Goal: Task Accomplishment & Management: Manage account settings

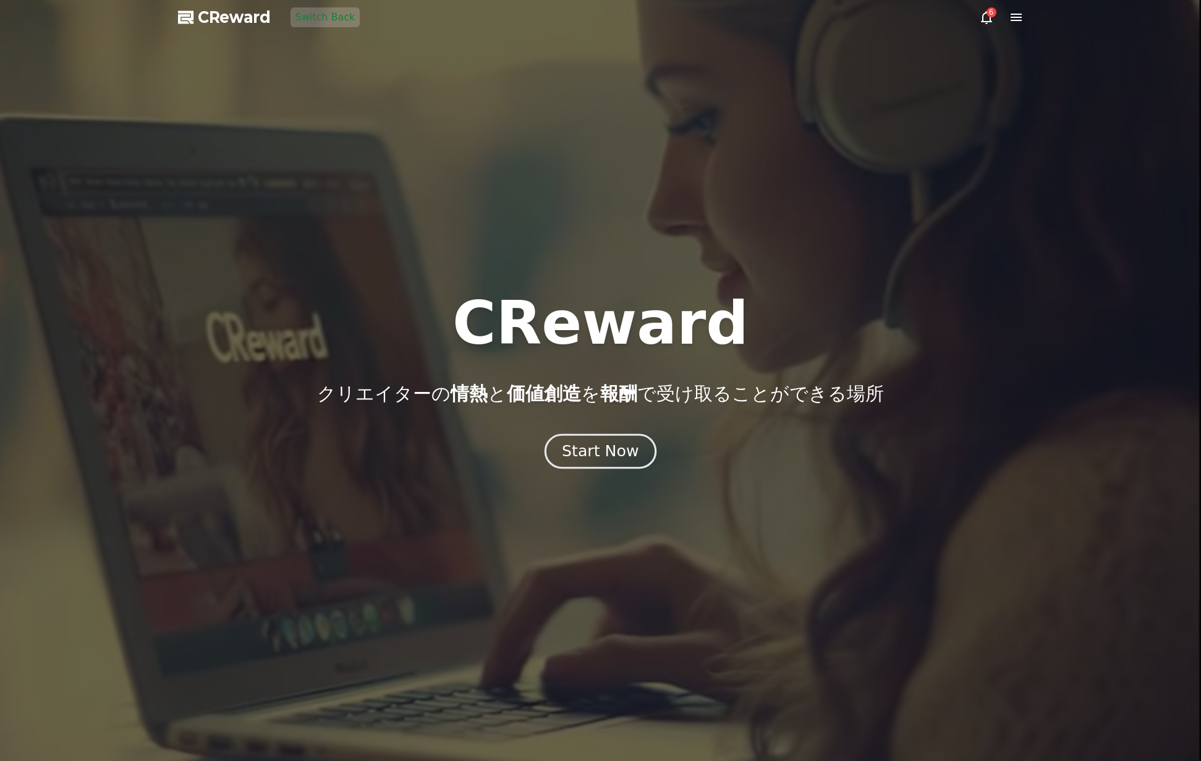
click at [605, 448] on div "Start Now" at bounding box center [600, 451] width 77 height 21
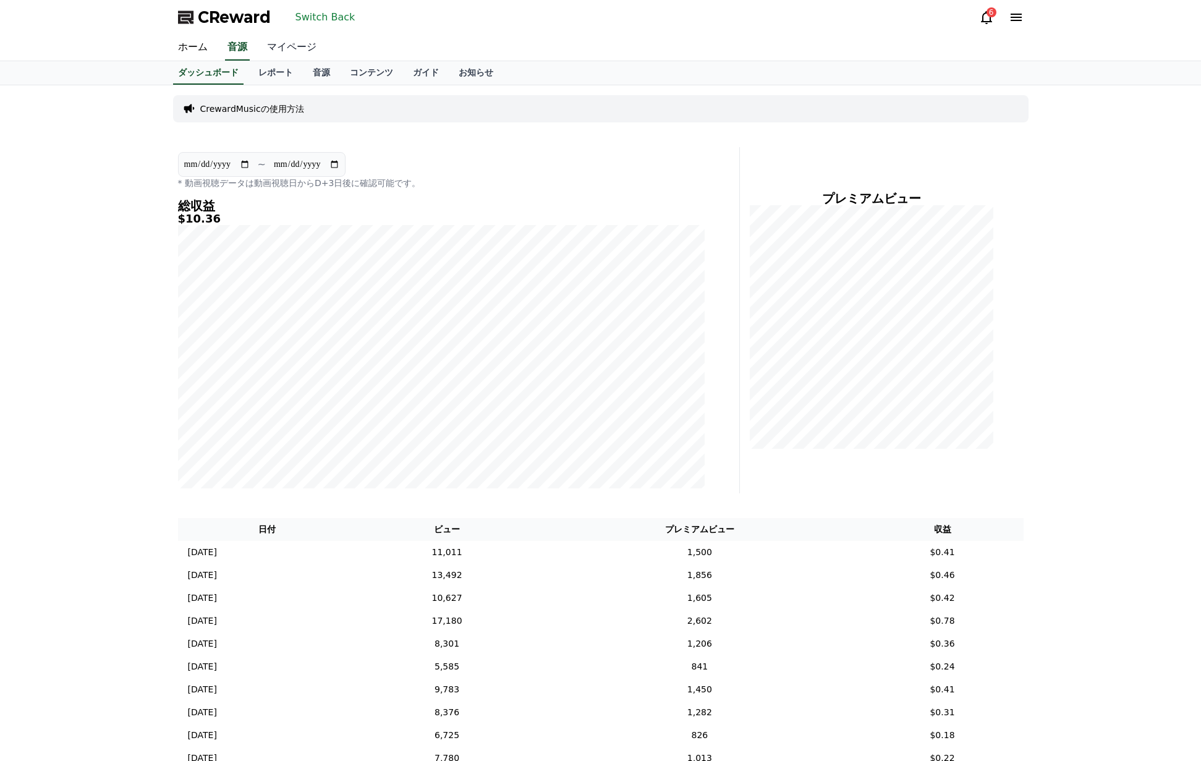
click at [307, 44] on link "マイページ" at bounding box center [291, 48] width 69 height 26
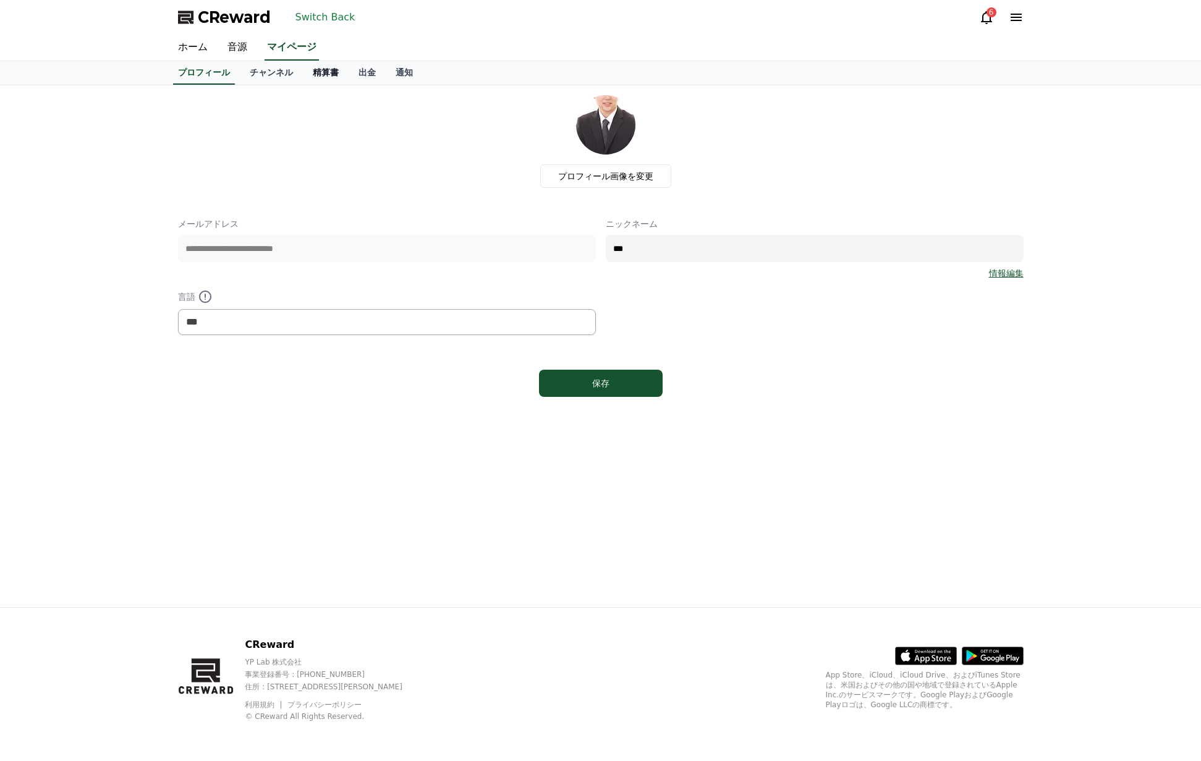
click at [319, 72] on link "精算書" at bounding box center [326, 72] width 46 height 23
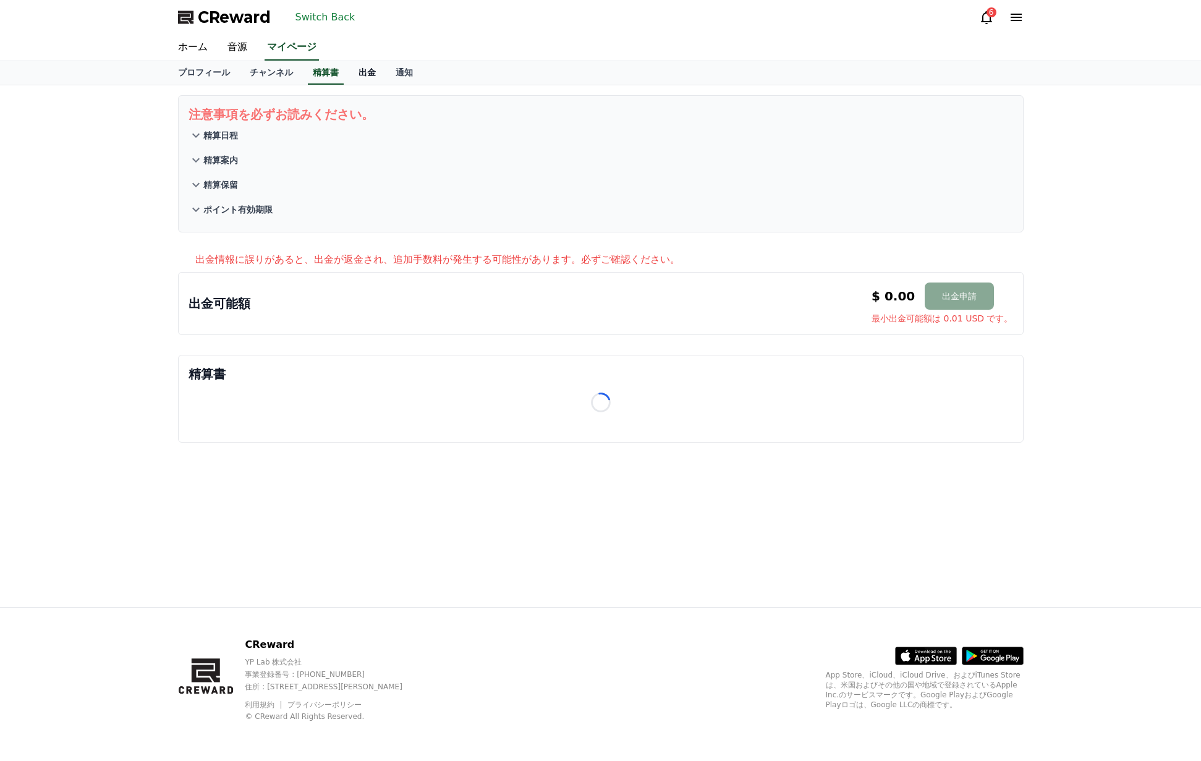
click at [363, 75] on link "出金" at bounding box center [367, 72] width 37 height 23
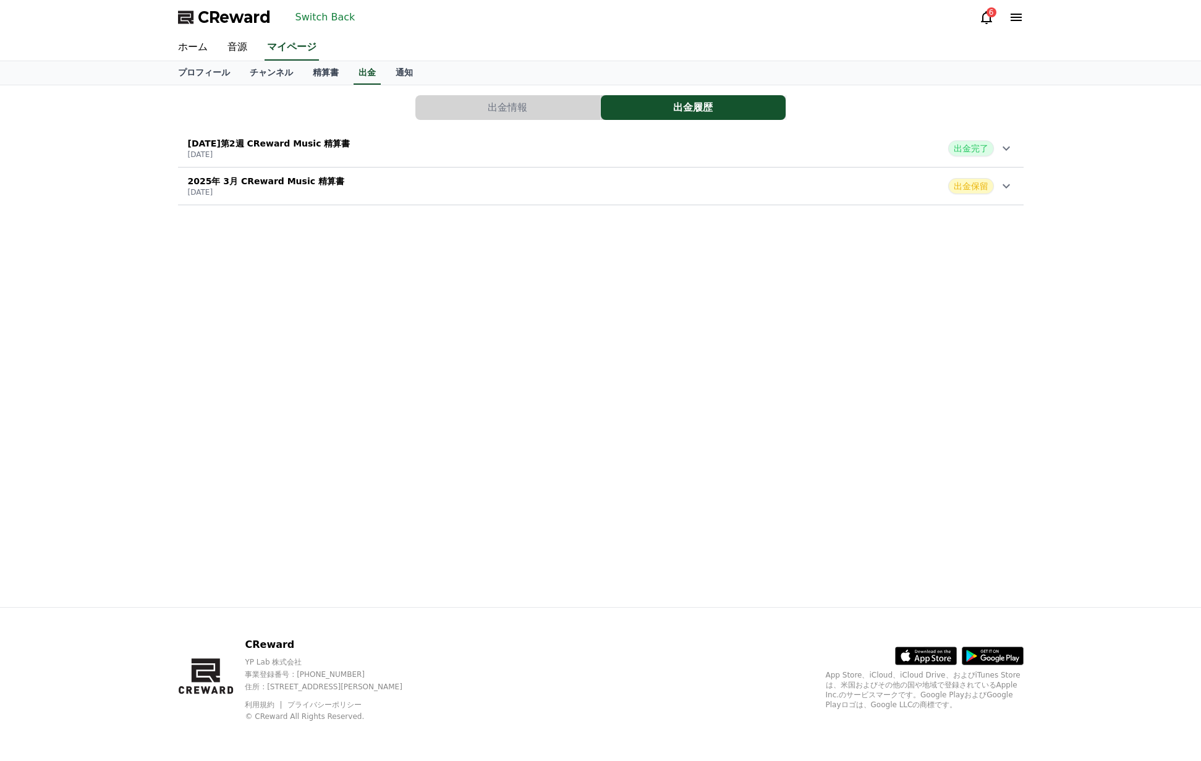
click at [451, 183] on div "[DATE] CReward Music 精算書 [DATE] 出金保留" at bounding box center [601, 186] width 846 height 32
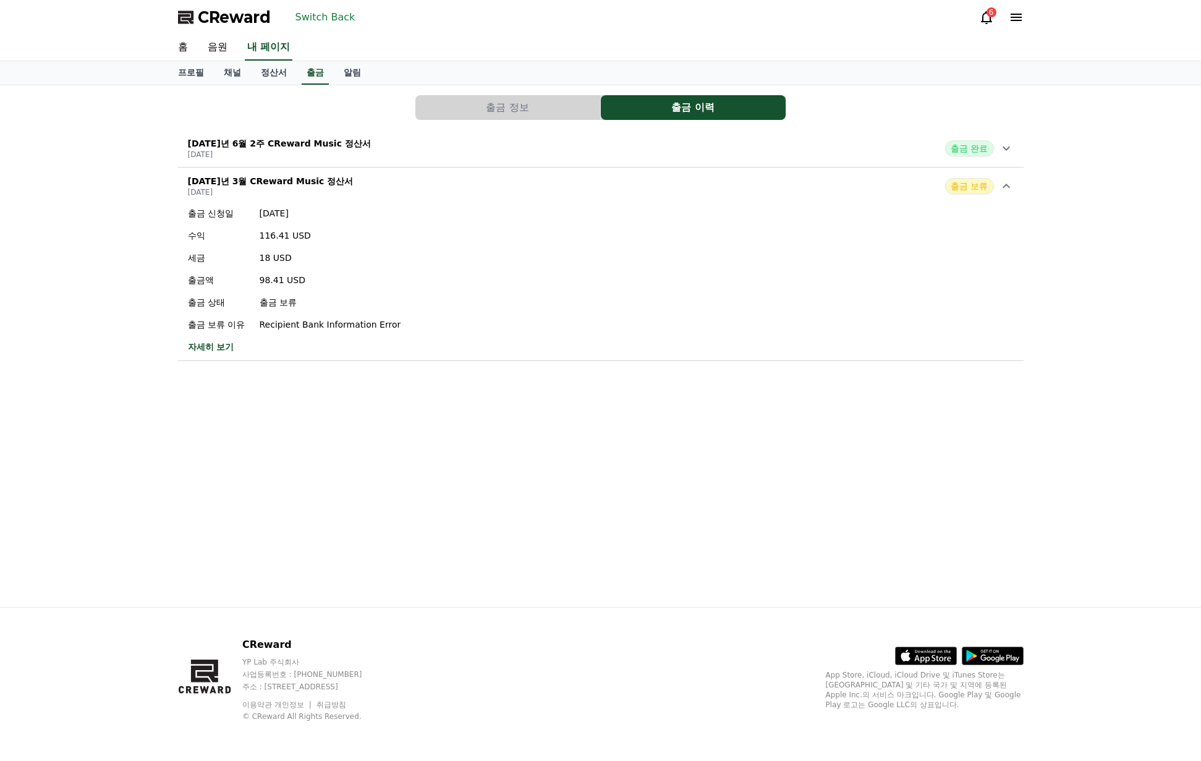
click at [218, 346] on font "자세히 보기" at bounding box center [211, 347] width 46 height 10
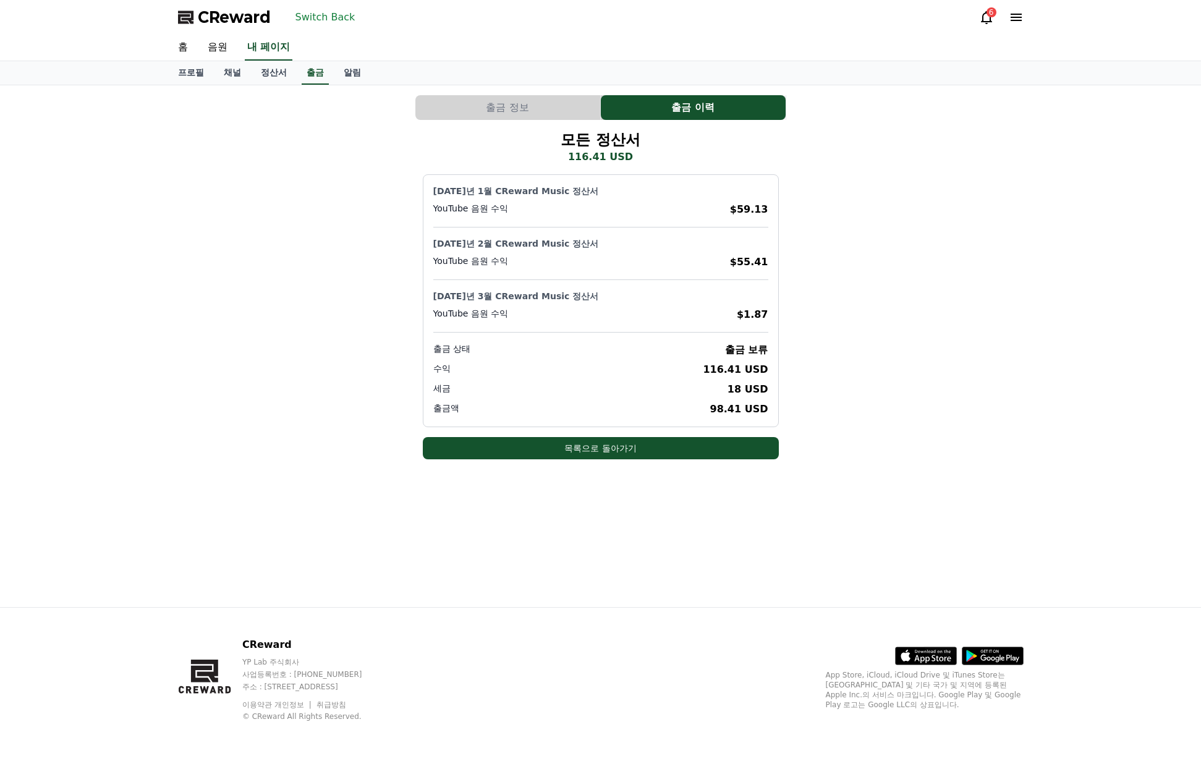
click at [506, 116] on button "출금 정보" at bounding box center [507, 107] width 185 height 25
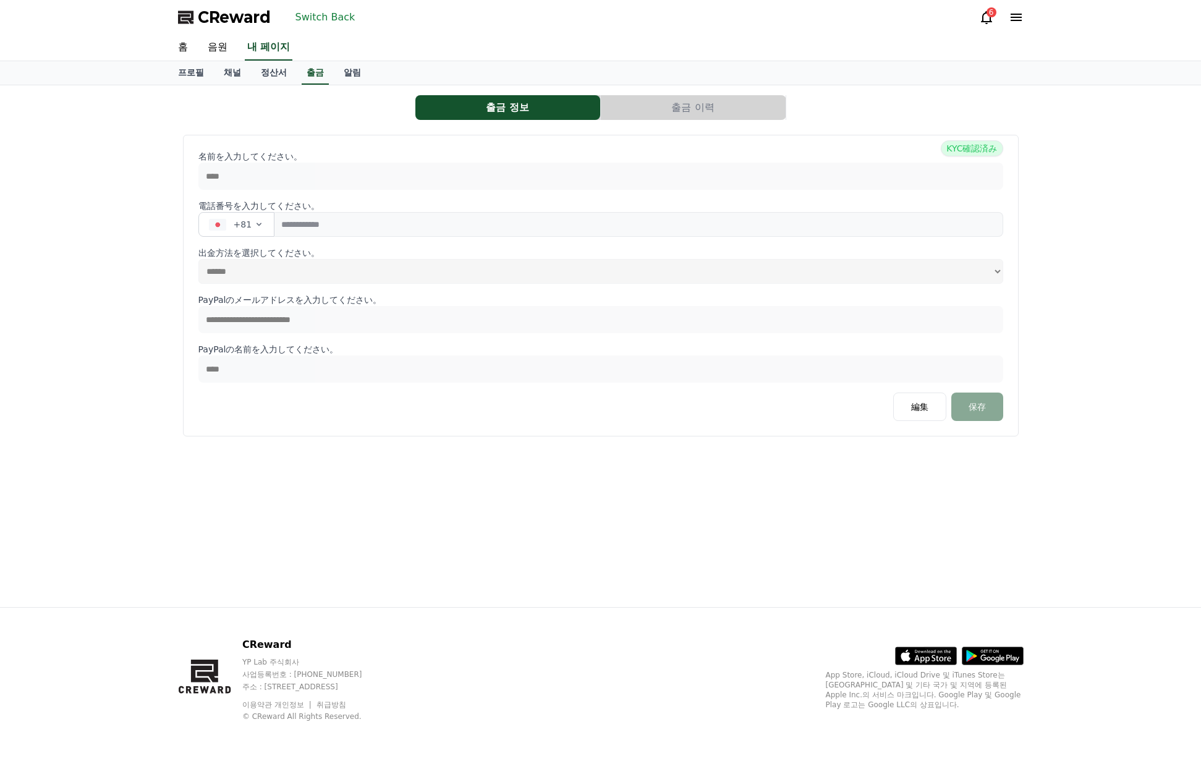
select select
click at [332, 20] on font "Switch Back" at bounding box center [326, 17] width 60 height 12
